Goal: Information Seeking & Learning: Learn about a topic

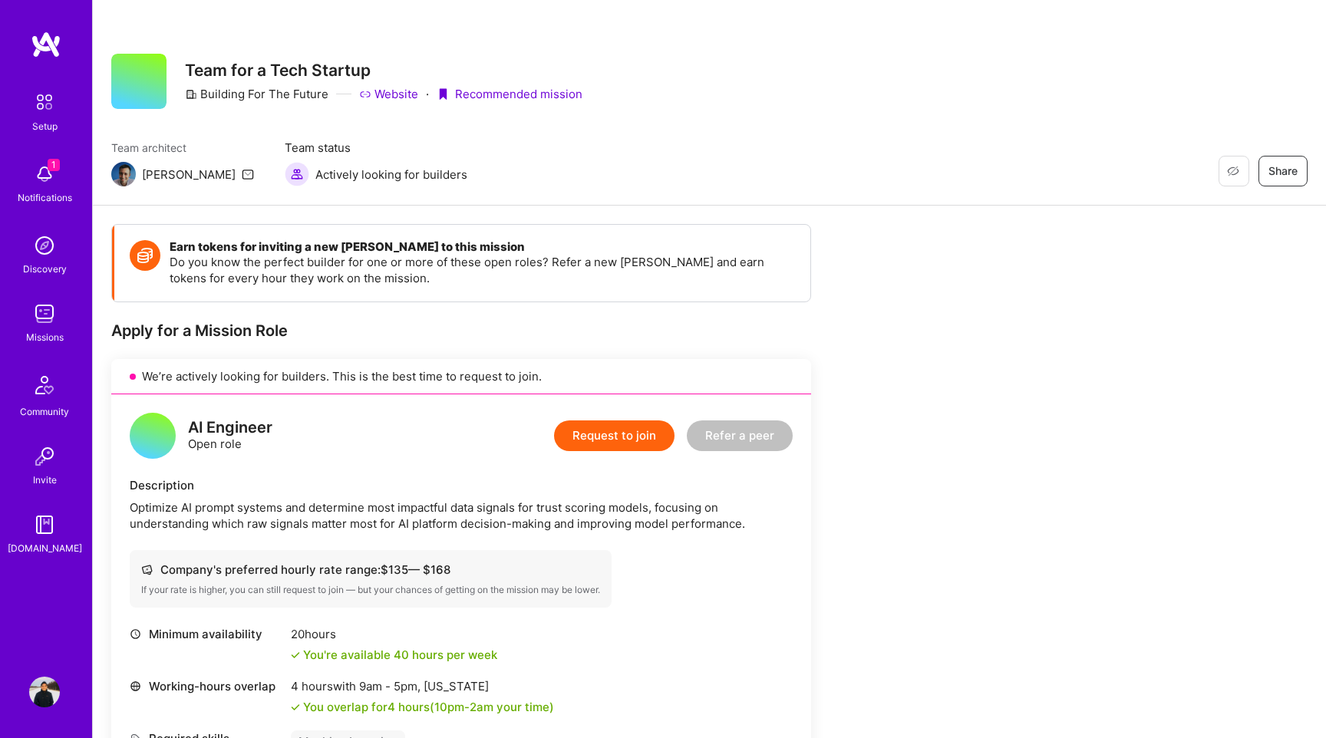
scroll to position [44, 0]
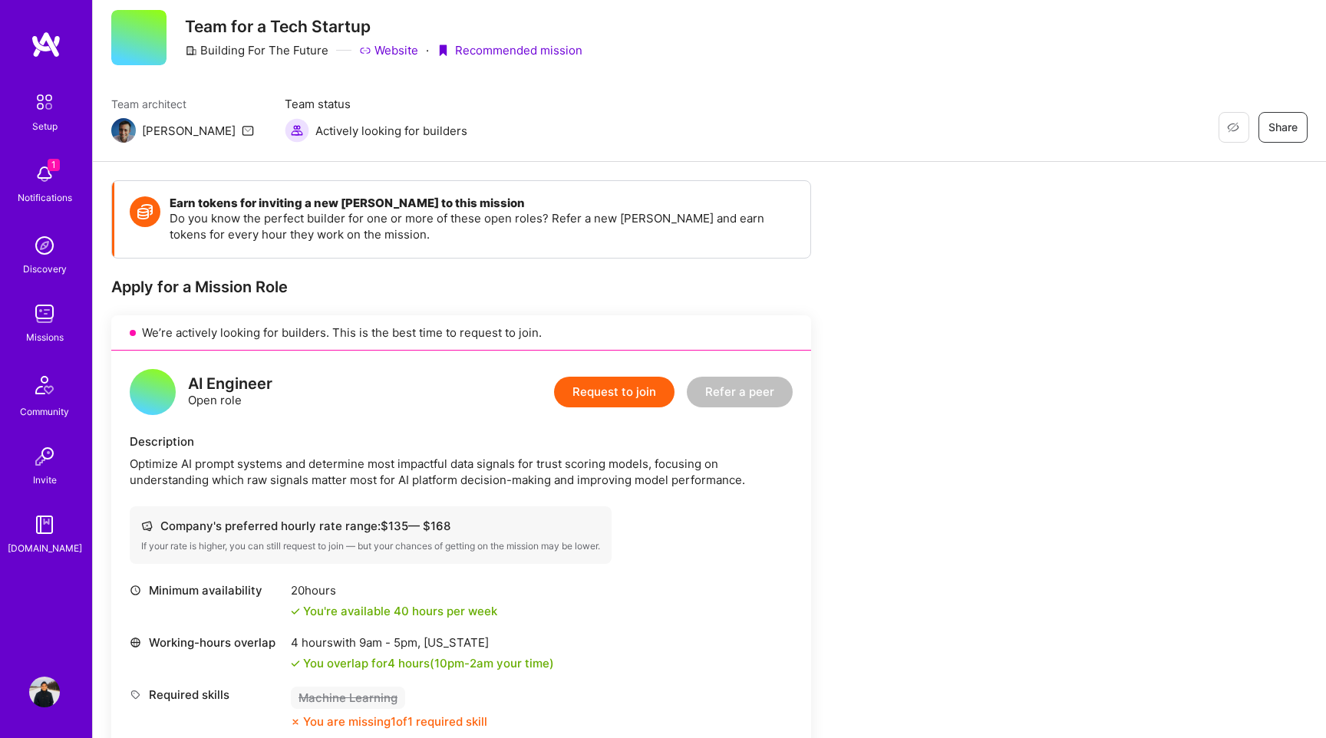
click at [48, 321] on img at bounding box center [44, 313] width 31 height 31
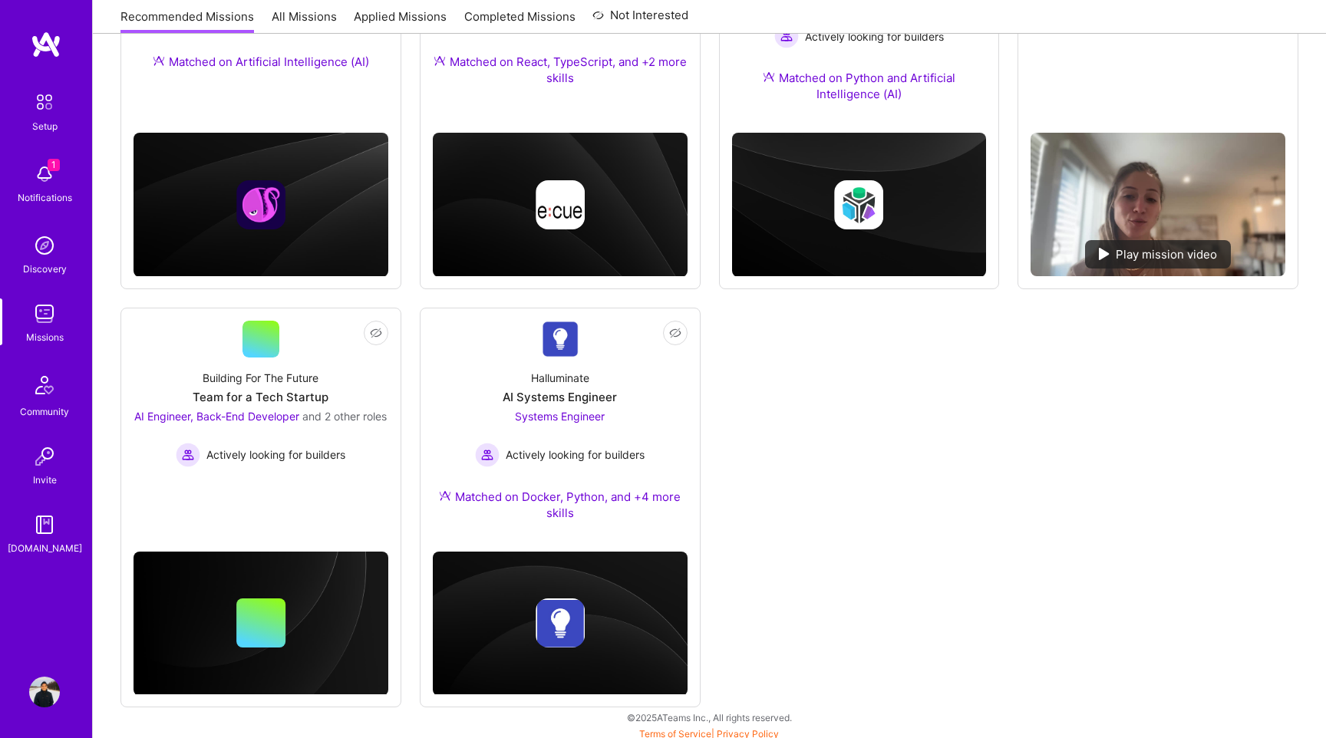
scroll to position [392, 0]
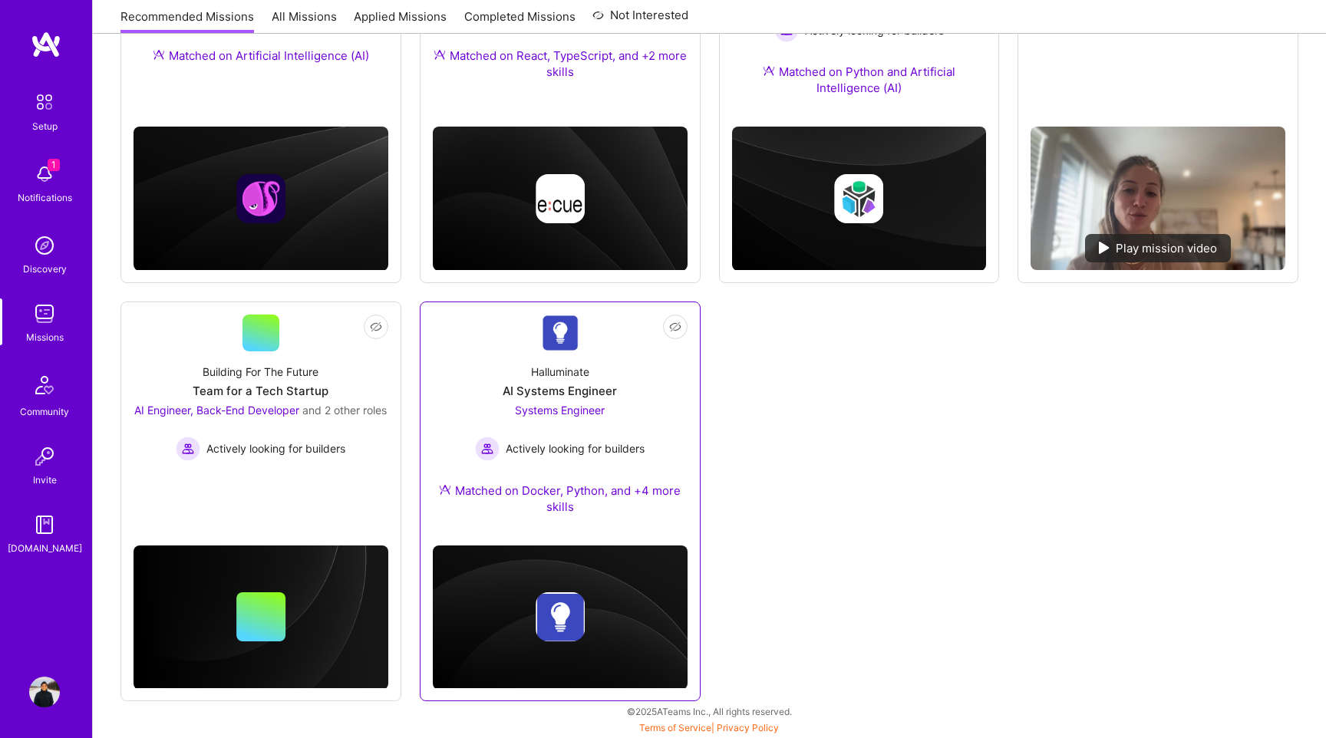
click at [535, 361] on div "Halluminate AI Systems Engineer Systems Engineer Actively looking for builders …" at bounding box center [560, 442] width 255 height 182
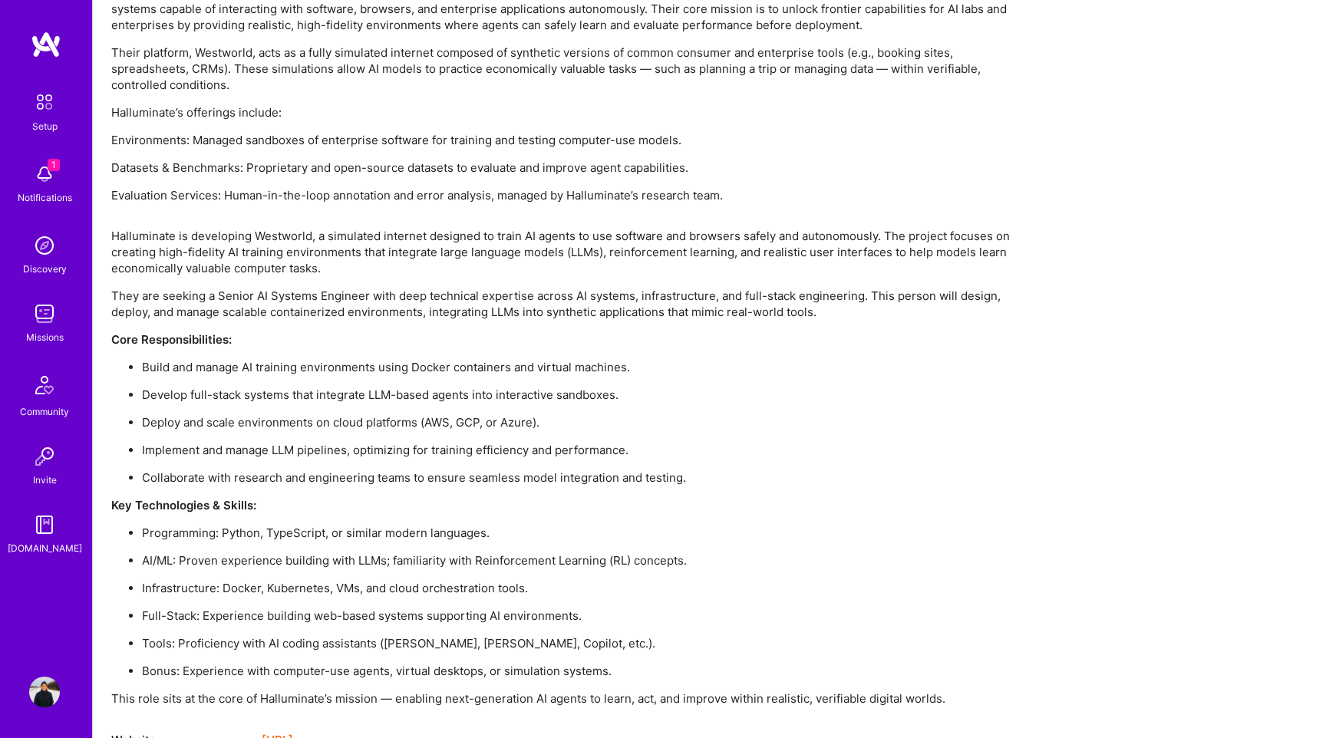
scroll to position [1116, 0]
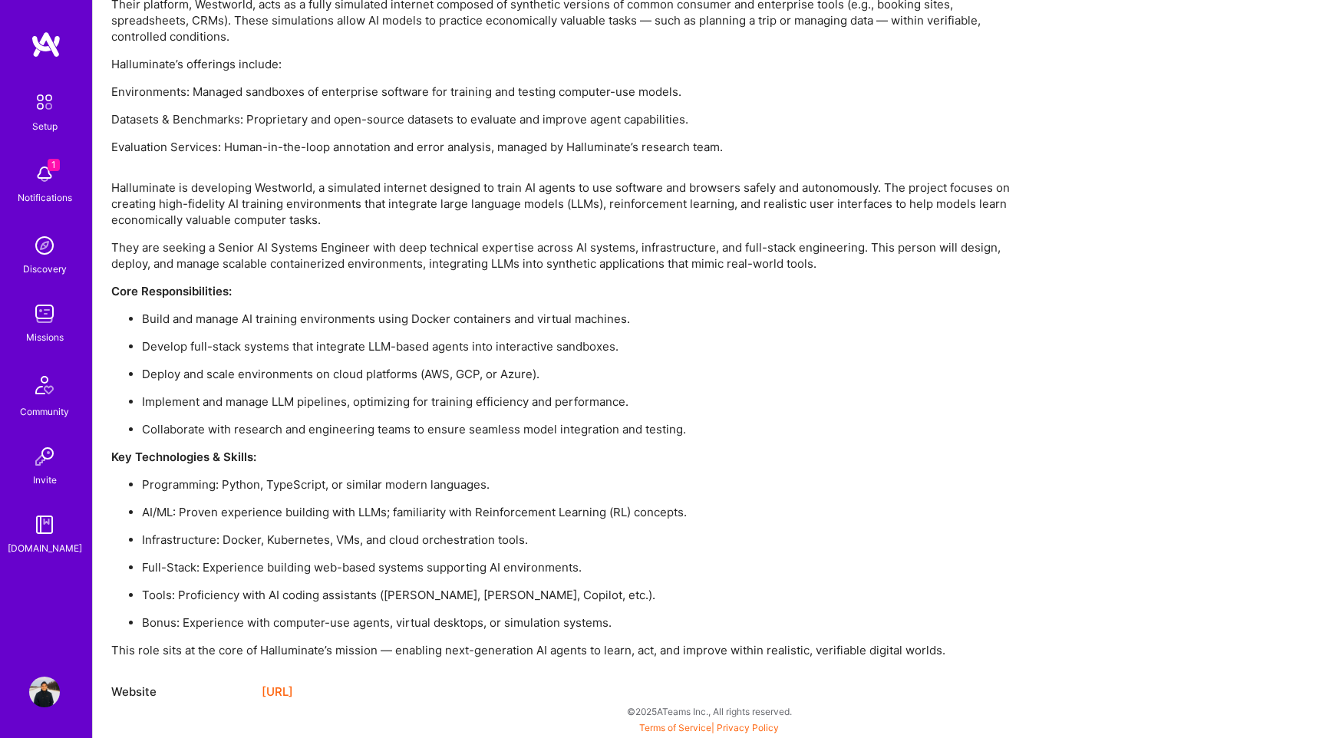
click at [516, 493] on ul "Programming: Python, TypeScript, or similar modern languages. AI/ML: Proven exp…" at bounding box center [571, 553] width 921 height 154
click at [293, 696] on link "[URL]" at bounding box center [277, 692] width 31 height 18
